Goal: Register for event/course

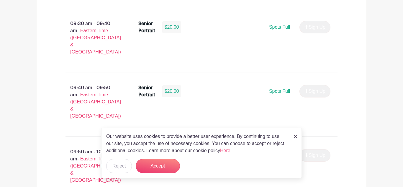
click at [293, 136] on img at bounding box center [295, 136] width 4 height 4
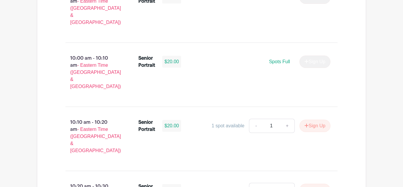
scroll to position [773, 0]
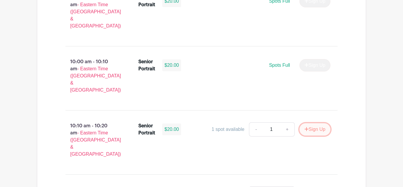
click at [305, 123] on button "Sign Up" at bounding box center [314, 129] width 31 height 12
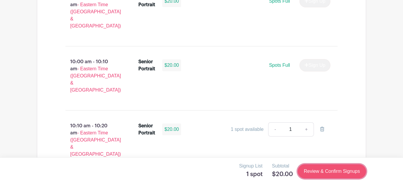
click at [321, 168] on link "Review & Confirm Signups" at bounding box center [332, 171] width 68 height 14
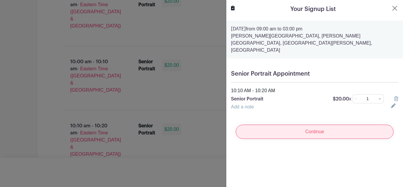
click at [319, 127] on input "Continue" at bounding box center [315, 131] width 158 height 14
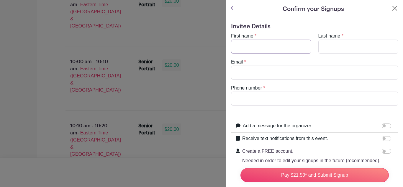
click at [259, 41] on input "First name" at bounding box center [271, 47] width 80 height 14
type input "Aveah"
click at [331, 47] on input "Last name" at bounding box center [358, 47] width 80 height 14
type input "[PERSON_NAME]"
click at [297, 73] on input "Email" at bounding box center [314, 72] width 167 height 14
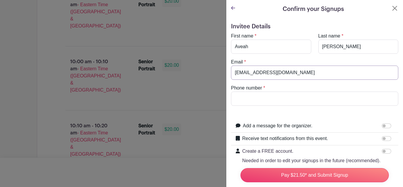
type input "[EMAIL_ADDRESS][DOMAIN_NAME]"
click at [341, 101] on input "Phone number" at bounding box center [314, 98] width 167 height 14
type input "8644355507"
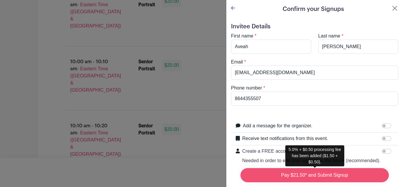
click at [278, 176] on input "Pay $21.50* and Submit Signup" at bounding box center [314, 175] width 148 height 14
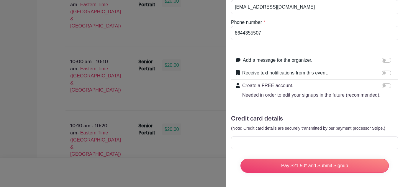
scroll to position [65, 0]
click at [127, 84] on div at bounding box center [201, 93] width 403 height 187
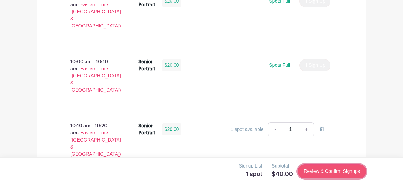
click at [334, 172] on link "Review & Confirm Signups" at bounding box center [332, 171] width 68 height 14
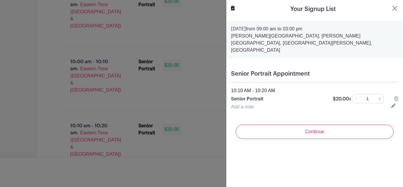
click at [345, 95] on p "$20.00 x" at bounding box center [342, 98] width 19 height 7
click at [392, 9] on button "Close" at bounding box center [394, 8] width 7 height 7
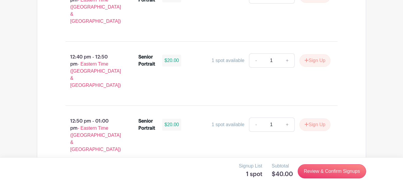
scroll to position [1777, 0]
